Goal: Find specific page/section: Find specific page/section

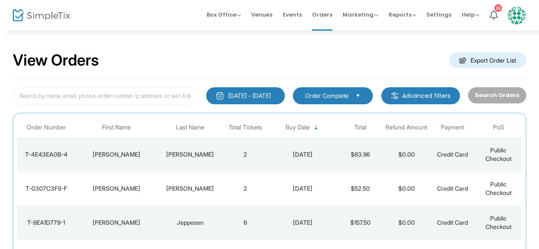
click at [184, 161] on td "Beaton" at bounding box center [190, 154] width 65 height 34
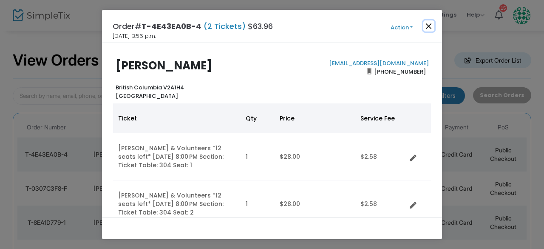
click at [431, 26] on button "Close" at bounding box center [428, 25] width 11 height 11
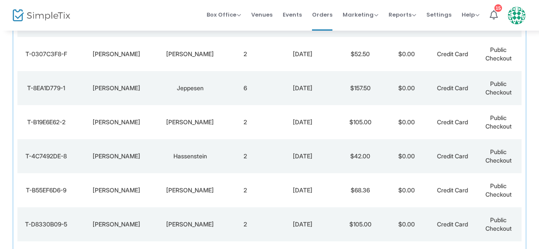
scroll to position [136, 0]
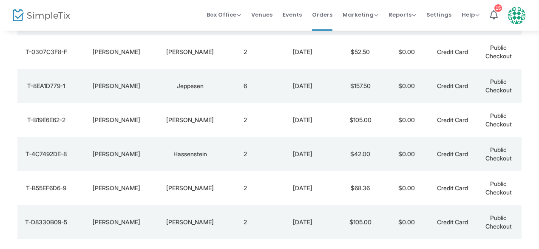
click at [44, 15] on img at bounding box center [41, 15] width 57 height 12
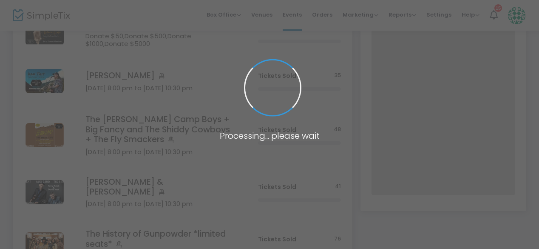
scroll to position [220, 0]
